Goal: Task Accomplishment & Management: Use online tool/utility

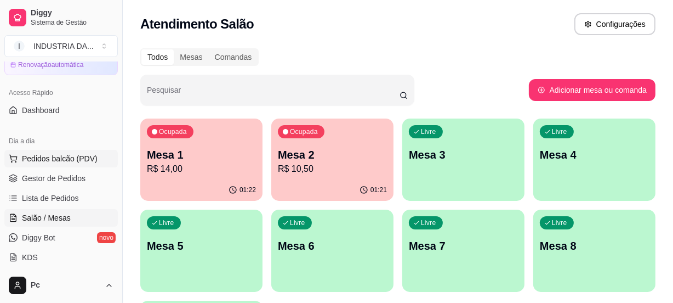
scroll to position [99, 0]
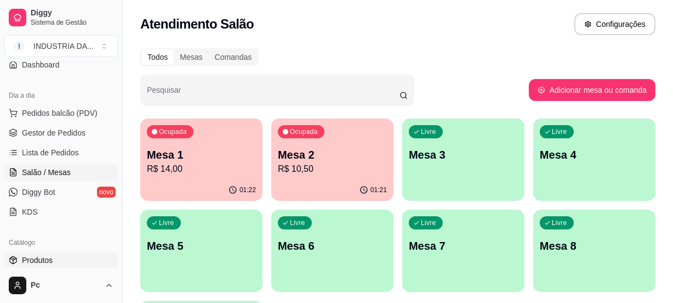
click at [43, 257] on span "Produtos" at bounding box center [37, 259] width 31 height 11
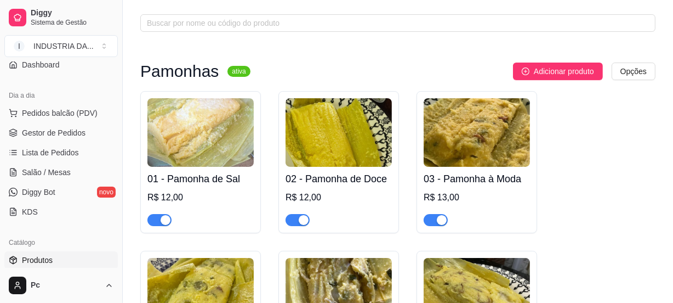
scroll to position [49, 0]
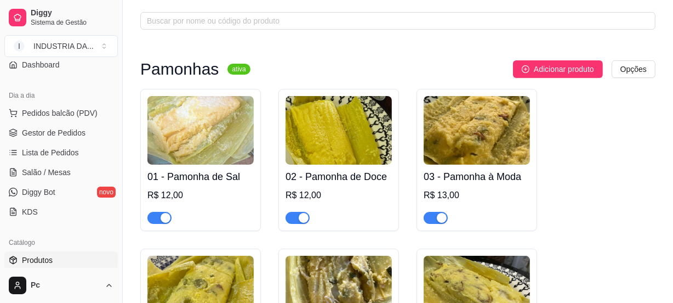
click at [437, 221] on div "button" at bounding box center [442, 218] width 10 height 10
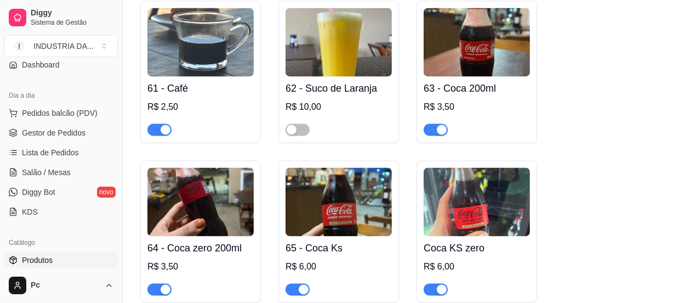
scroll to position [1894, 0]
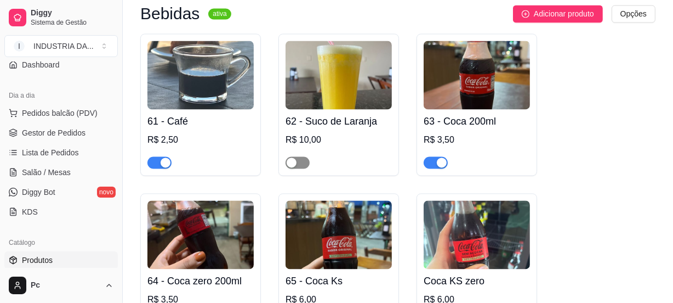
click at [305, 156] on span "button" at bounding box center [298, 162] width 24 height 12
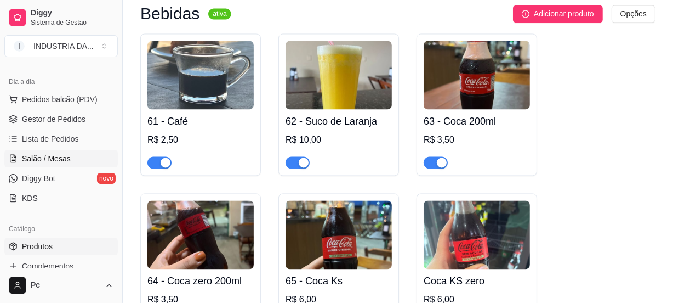
scroll to position [149, 0]
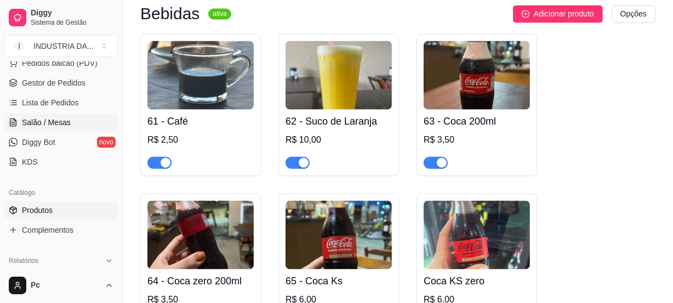
click at [56, 127] on link "Salão / Mesas" at bounding box center [61, 123] width 114 height 18
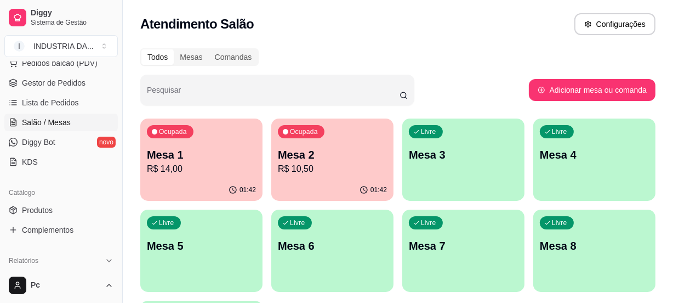
click at [592, 241] on p "Mesa 8" at bounding box center [594, 245] width 109 height 15
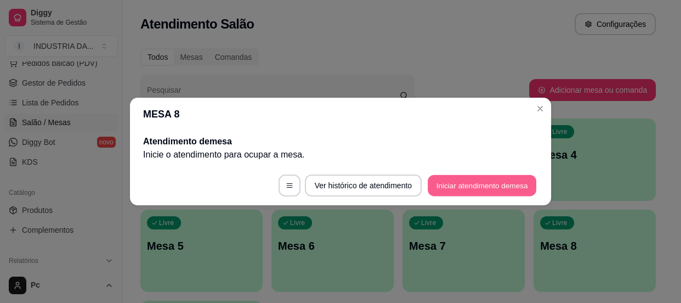
click at [491, 180] on button "Iniciar atendimento de mesa" at bounding box center [482, 185] width 109 height 21
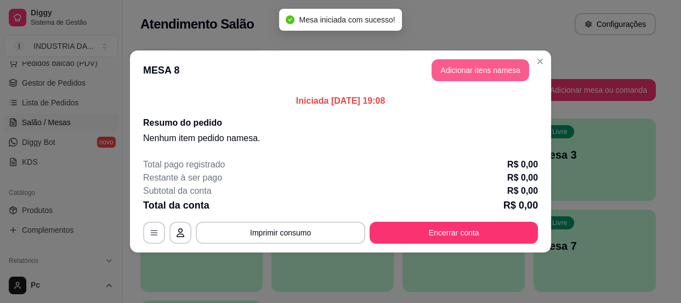
click at [470, 66] on button "Adicionar itens na mesa" at bounding box center [481, 70] width 98 height 22
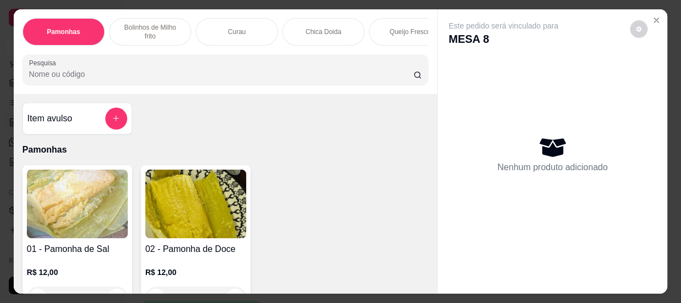
scroll to position [49, 0]
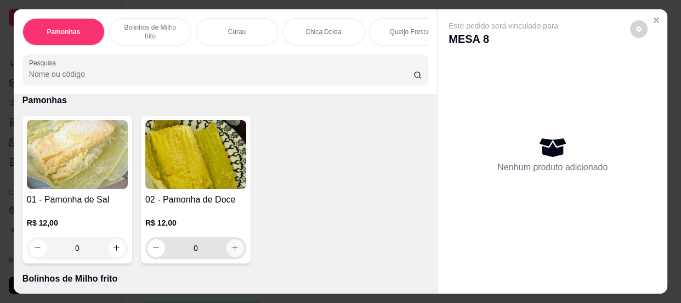
click at [232, 250] on icon "increase-product-quantity" at bounding box center [235, 248] width 8 height 8
type input "2"
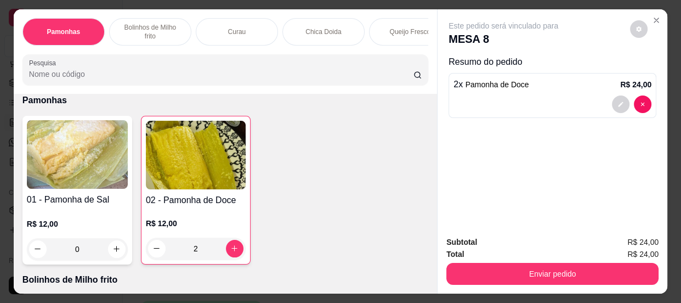
scroll to position [0, 0]
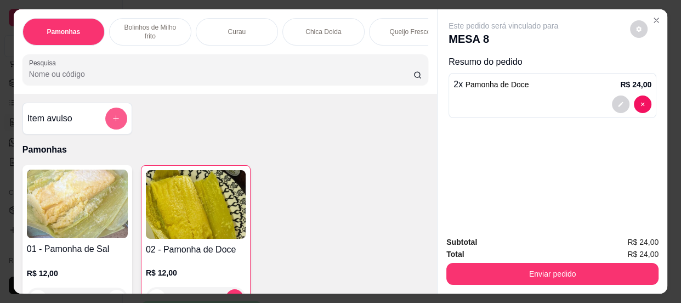
click at [111, 113] on button "add-separate-item" at bounding box center [116, 118] width 22 height 22
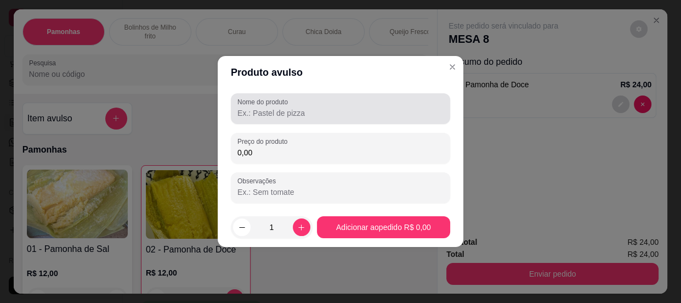
click at [309, 116] on input "Nome do produto" at bounding box center [340, 112] width 206 height 11
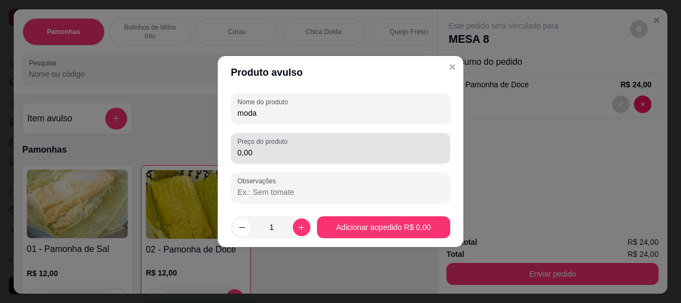
type input "moda"
click at [300, 154] on input "0,00" at bounding box center [340, 152] width 206 height 11
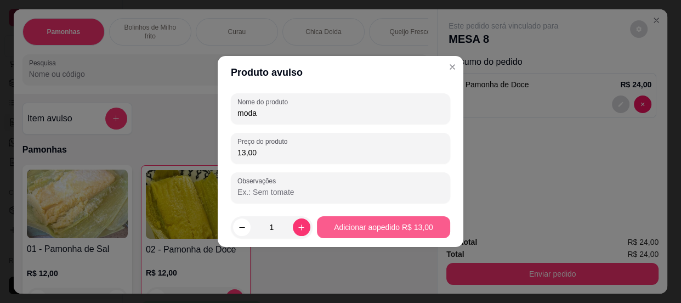
type input "13,00"
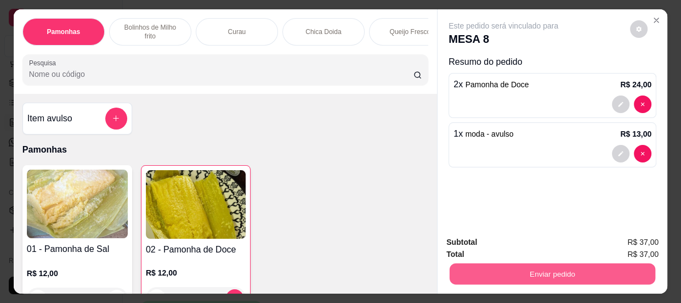
click at [574, 263] on button "Enviar pedido" at bounding box center [553, 273] width 206 height 21
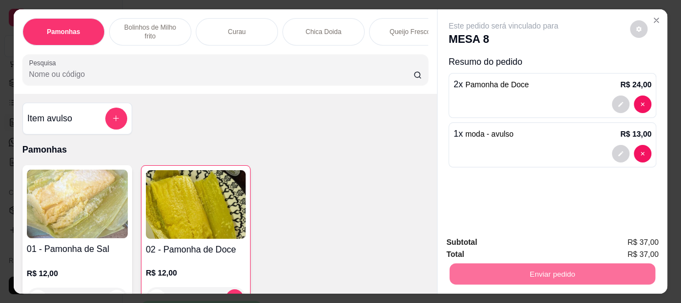
click at [537, 243] on button "Não registrar e enviar pedido" at bounding box center [517, 243] width 114 height 21
